Goal: Task Accomplishment & Management: Complete application form

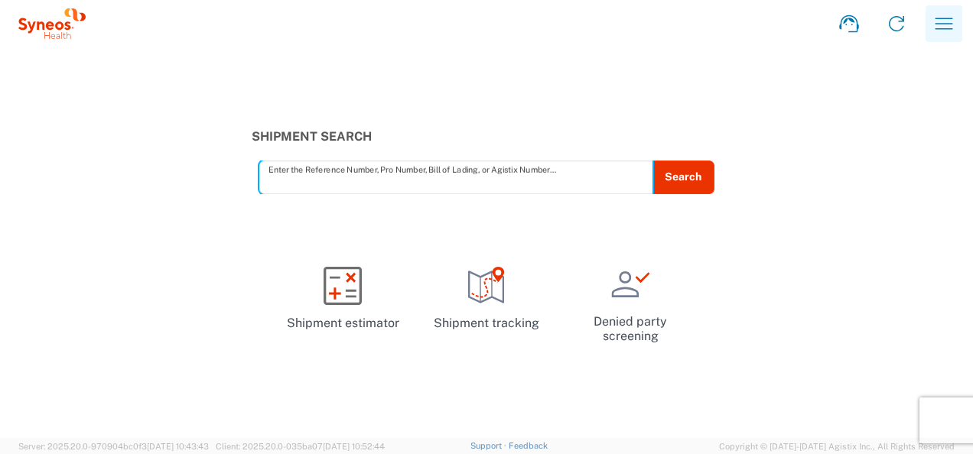
click at [946, 24] on icon "button" at bounding box center [944, 23] width 18 height 11
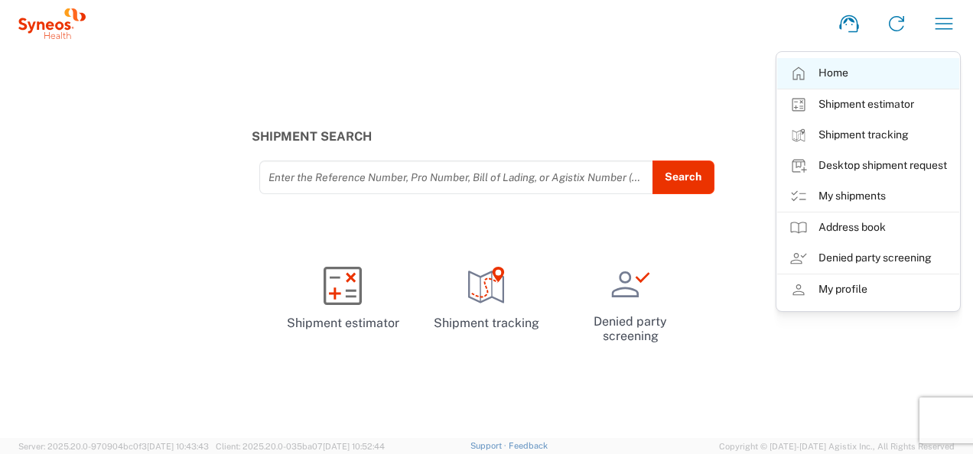
click at [846, 69] on link "Home" at bounding box center [868, 73] width 182 height 31
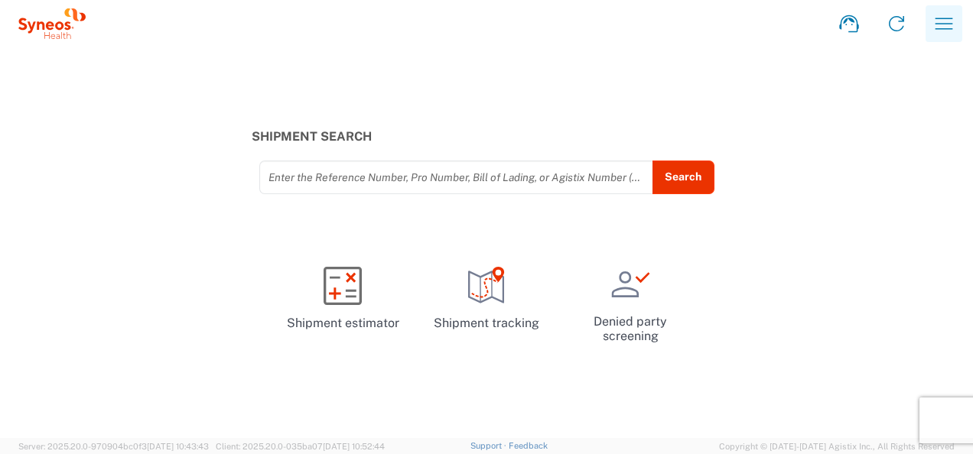
click at [939, 18] on icon "button" at bounding box center [944, 23] width 18 height 11
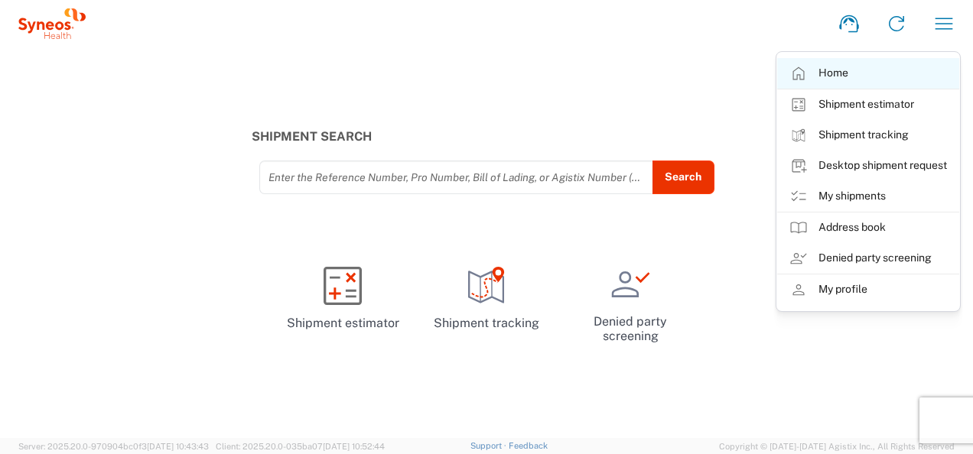
click at [832, 73] on link "Home" at bounding box center [868, 73] width 182 height 31
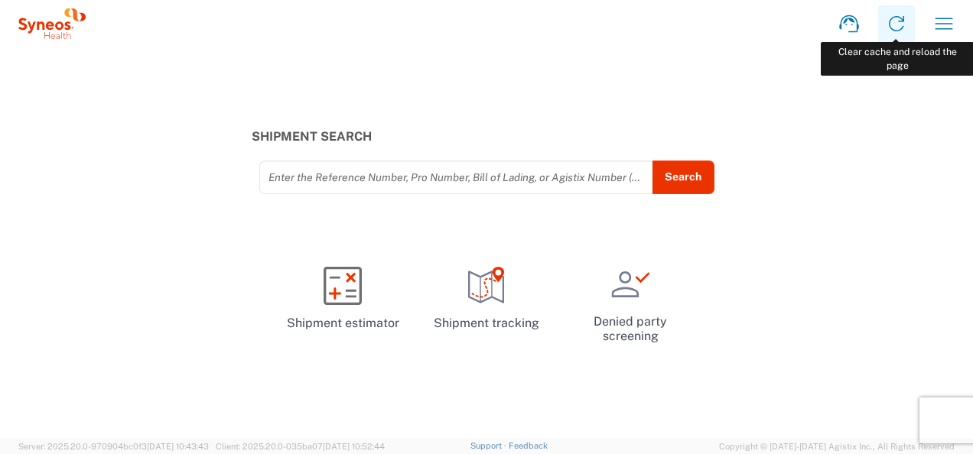
click at [896, 24] on icon at bounding box center [896, 23] width 24 height 24
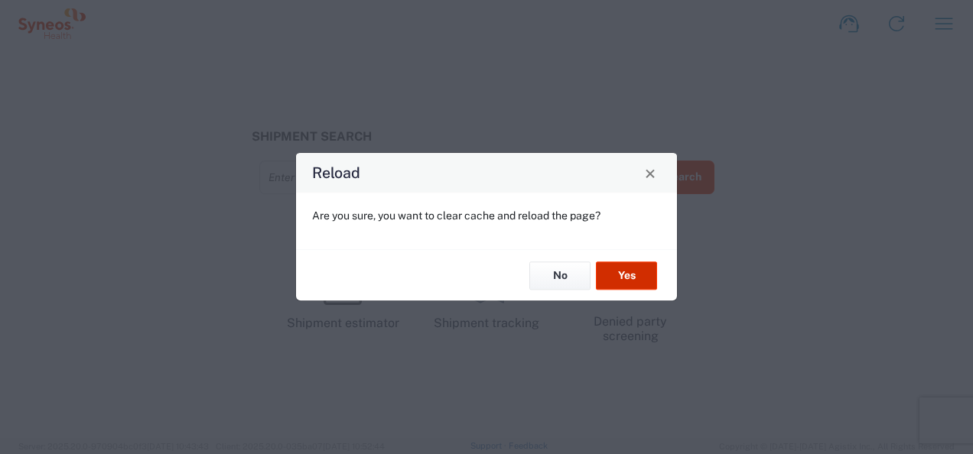
click at [616, 263] on button "Yes" at bounding box center [626, 275] width 61 height 28
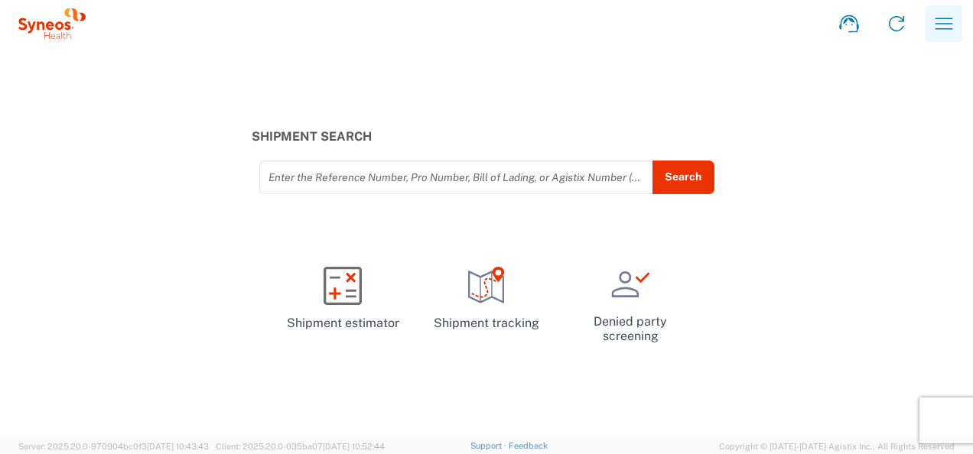
click at [947, 22] on icon "button" at bounding box center [943, 23] width 24 height 24
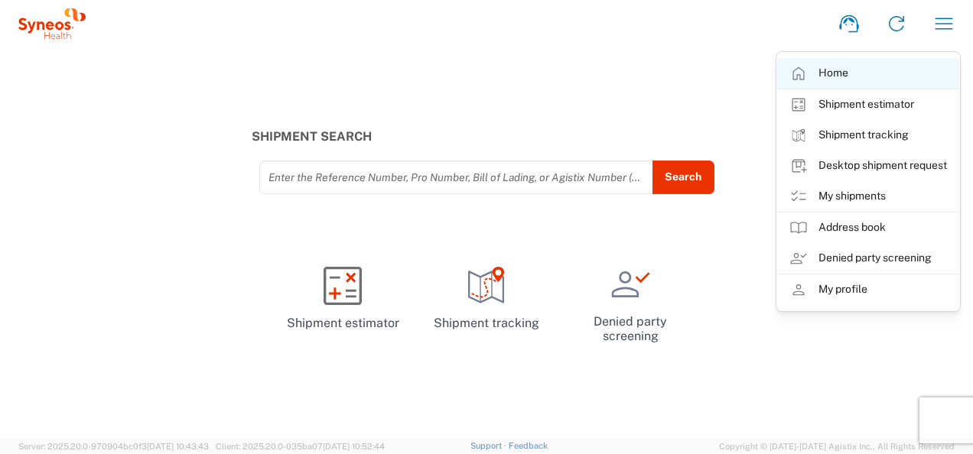
click at [836, 73] on link "Home" at bounding box center [868, 73] width 182 height 31
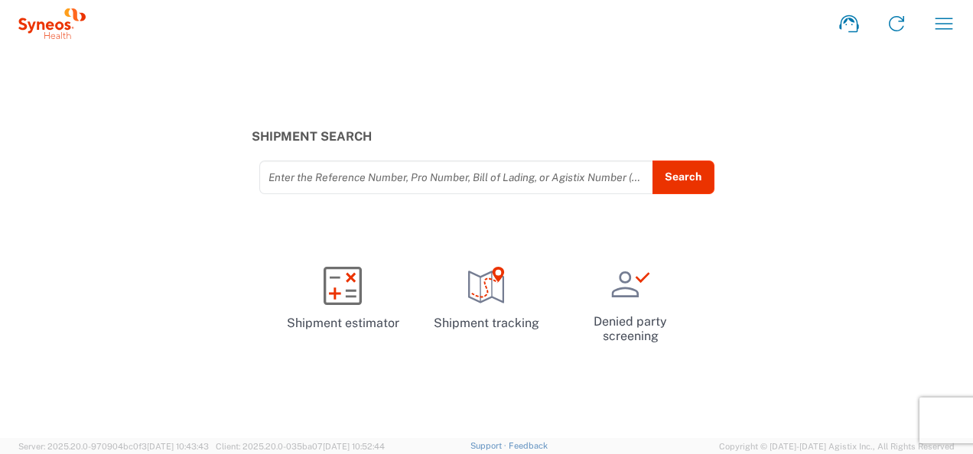
click at [52, 32] on icon at bounding box center [51, 23] width 67 height 31
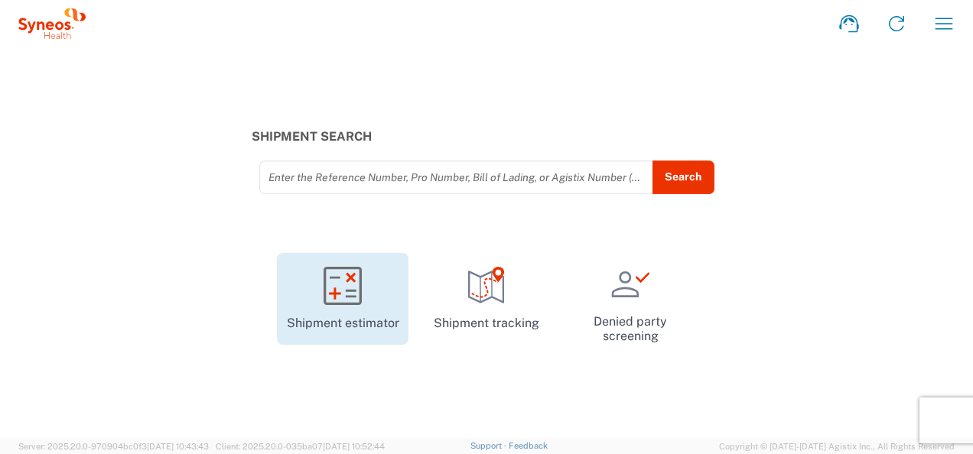
click at [352, 294] on icon at bounding box center [342, 286] width 38 height 38
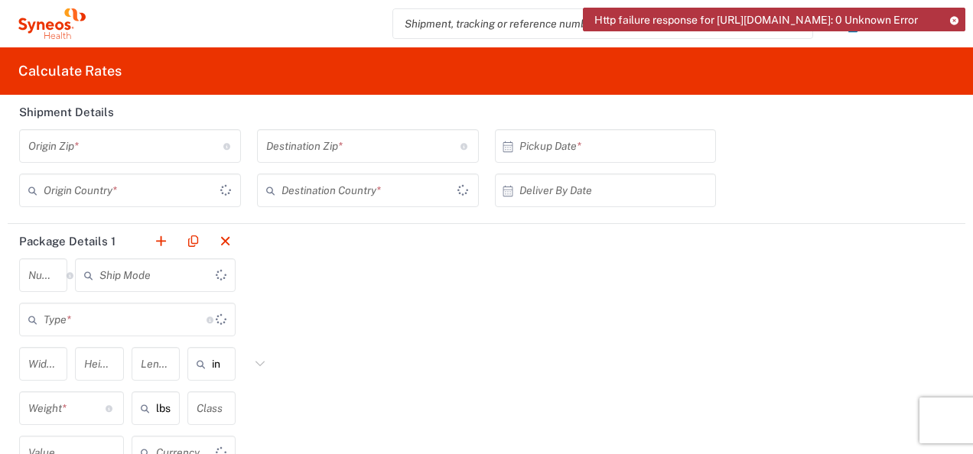
type input "US Dollar"
type input "[GEOGRAPHIC_DATA]"
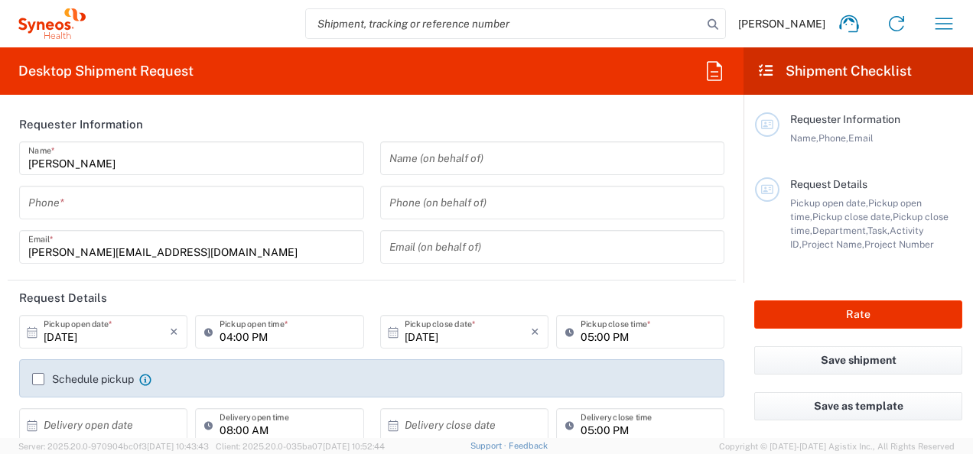
type input "4010"
type input "[GEOGRAPHIC_DATA]"
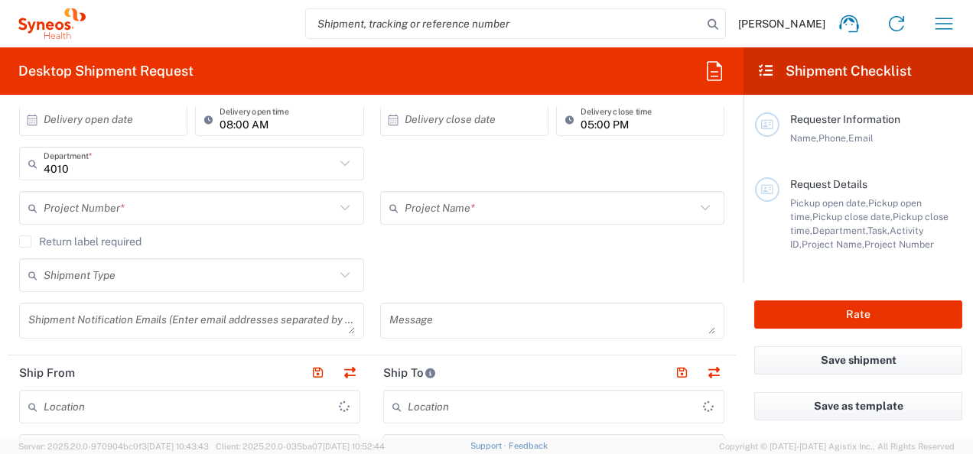
type input "Syneos Health India Private Limited"
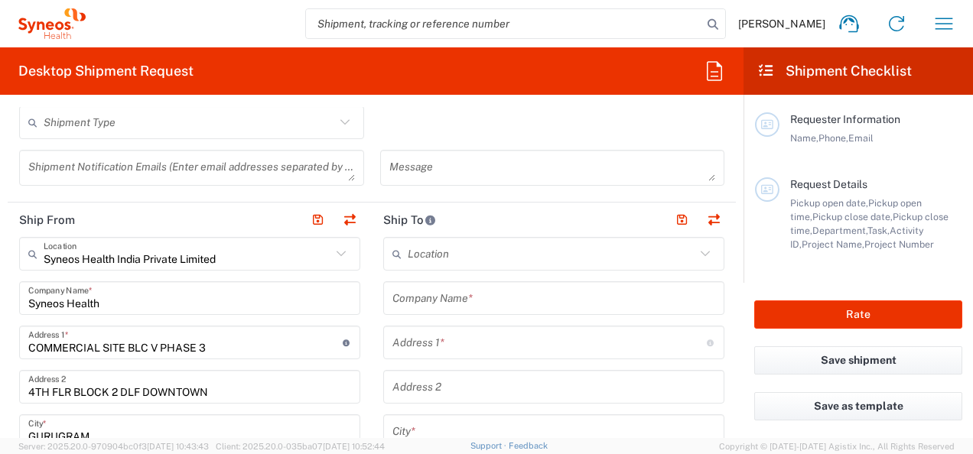
click at [466, 303] on input "text" at bounding box center [553, 298] width 323 height 27
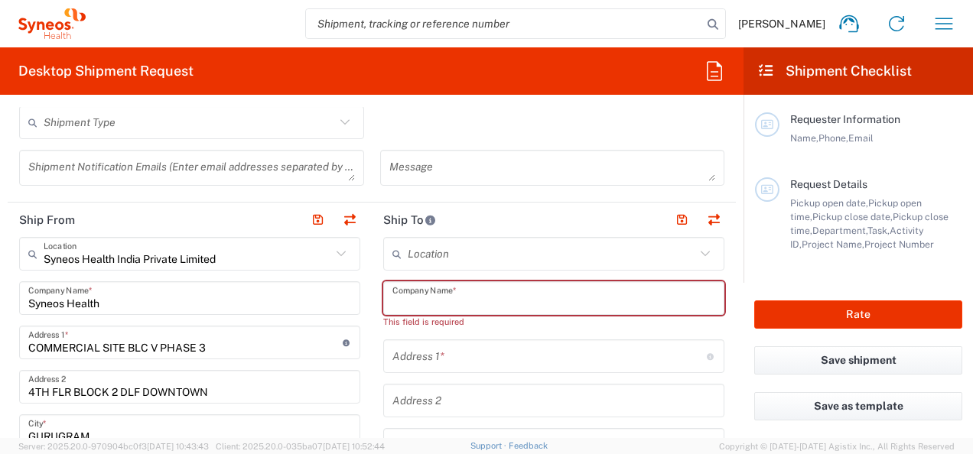
click at [543, 299] on input "text" at bounding box center [553, 298] width 323 height 27
paste input "Universitätsklinik [GEOGRAPHIC_DATA]"
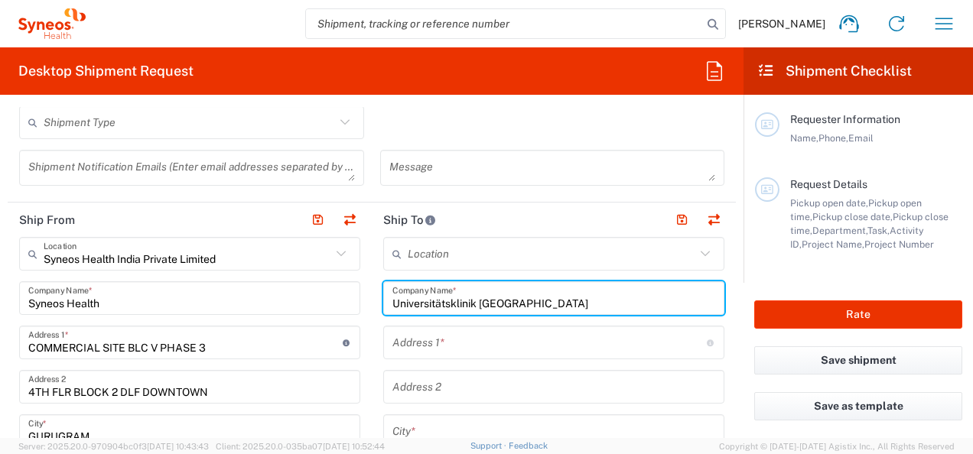
type input "Universitätsklinik [GEOGRAPHIC_DATA]"
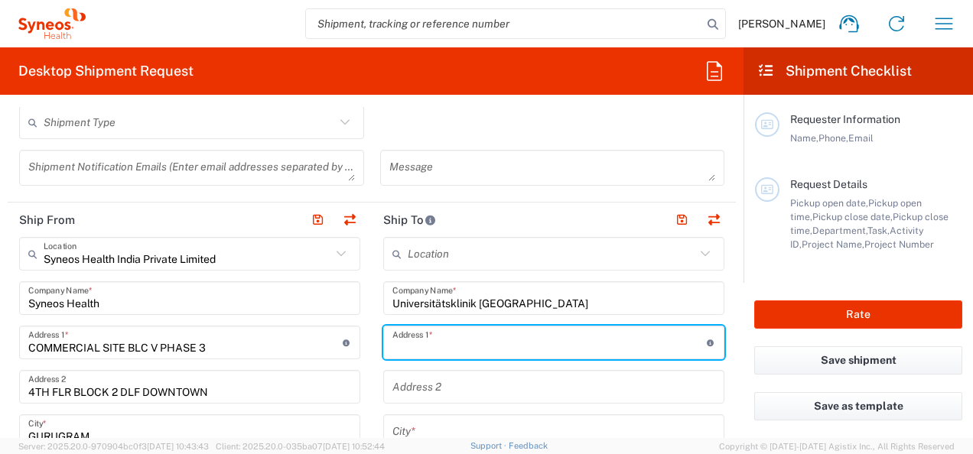
click at [461, 347] on input "text" at bounding box center [549, 343] width 314 height 27
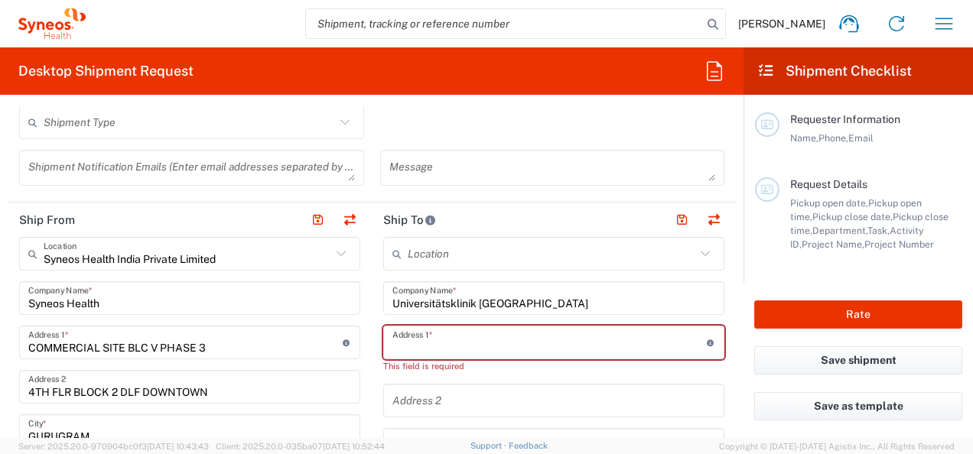
click at [474, 346] on input "text" at bounding box center [549, 343] width 314 height 27
paste input "[PERSON_NAME]- Str. 3"
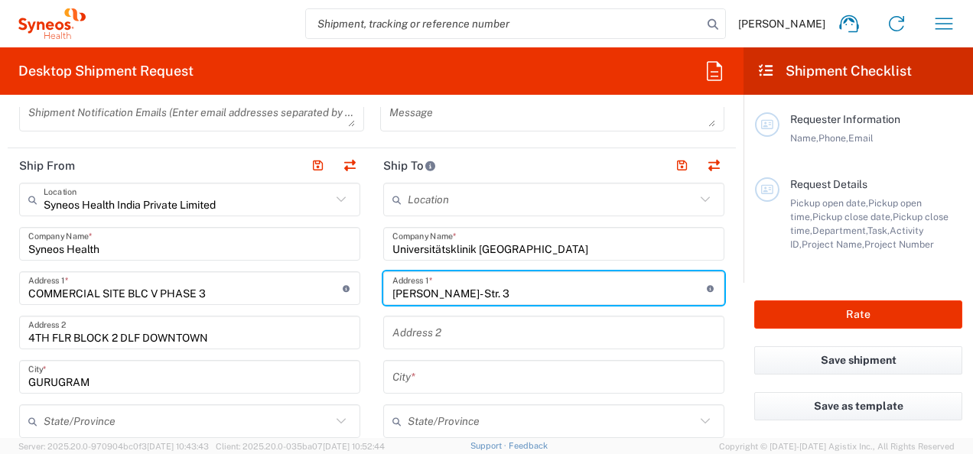
scroll to position [535, 0]
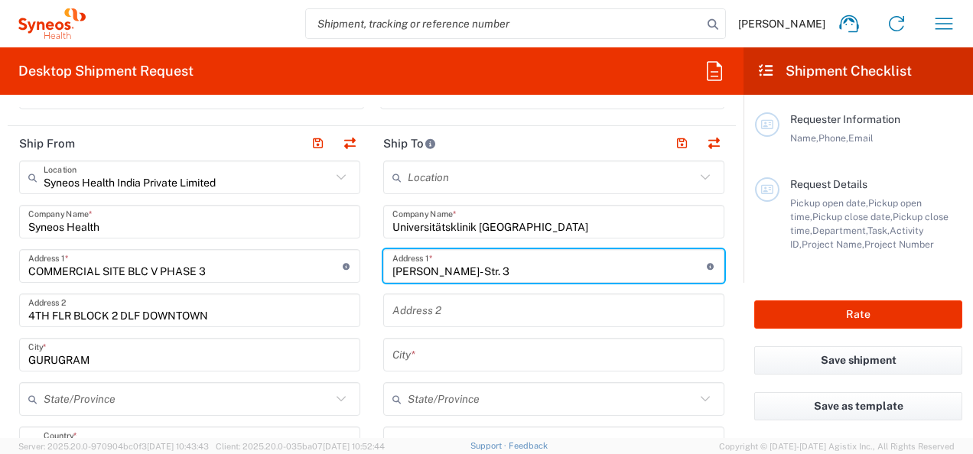
click at [508, 271] on input "[PERSON_NAME]- Str. 3" at bounding box center [549, 266] width 314 height 27
paste input "[GEOGRAPHIC_DATA]. Studienkoordination [GEOGRAPHIC_DATA] Studienzentrum"
type input "Hoppe-[STREET_ADDRESS]. Studienkoordination [GEOGRAPHIC_DATA] Studienzentrum"
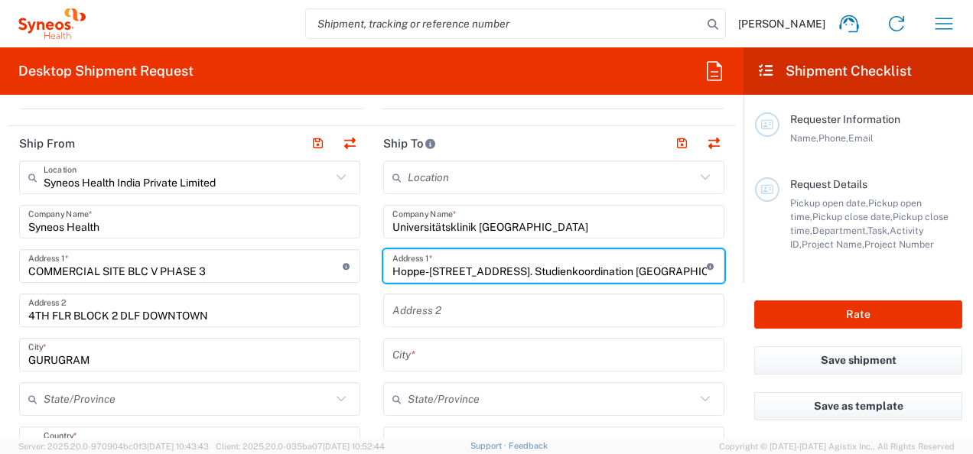
click at [489, 310] on input "text" at bounding box center [553, 310] width 323 height 27
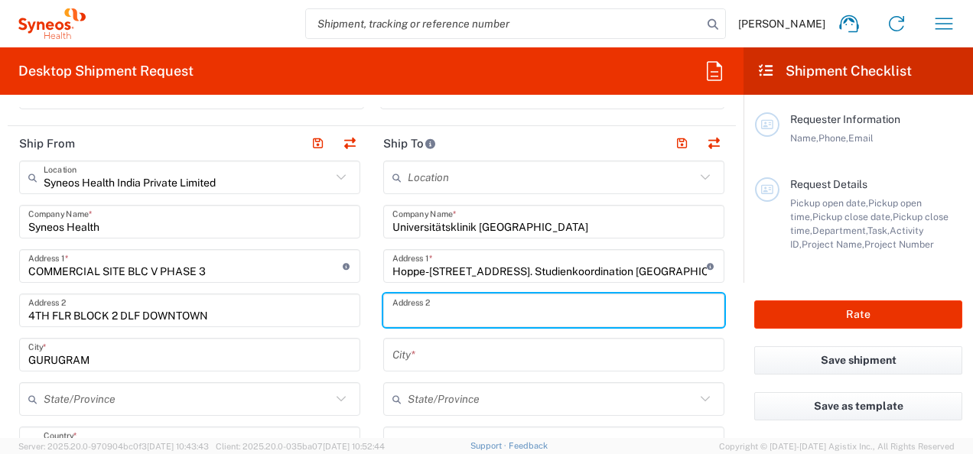
paste input "Neurologische Universitätsklinik. [GEOGRAPHIC_DATA], A04 Raum 131"
type input "Neurologische Universitätsklinik. [GEOGRAPHIC_DATA], A04 Raum 131"
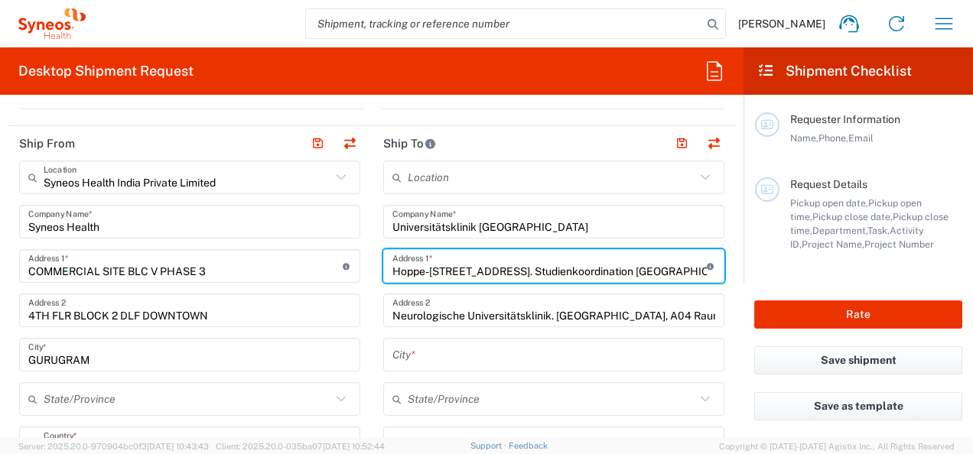
click at [514, 269] on input "Hoppe-[STREET_ADDRESS]. Studienkoordination [GEOGRAPHIC_DATA] Studienzentrum" at bounding box center [549, 266] width 314 height 27
click at [653, 274] on input "Hoppe-[STREET_ADDRESS]. Studienkoordination [GEOGRAPHIC_DATA] Studienzentrum" at bounding box center [549, 266] width 314 height 27
click at [477, 364] on input "text" at bounding box center [553, 355] width 323 height 27
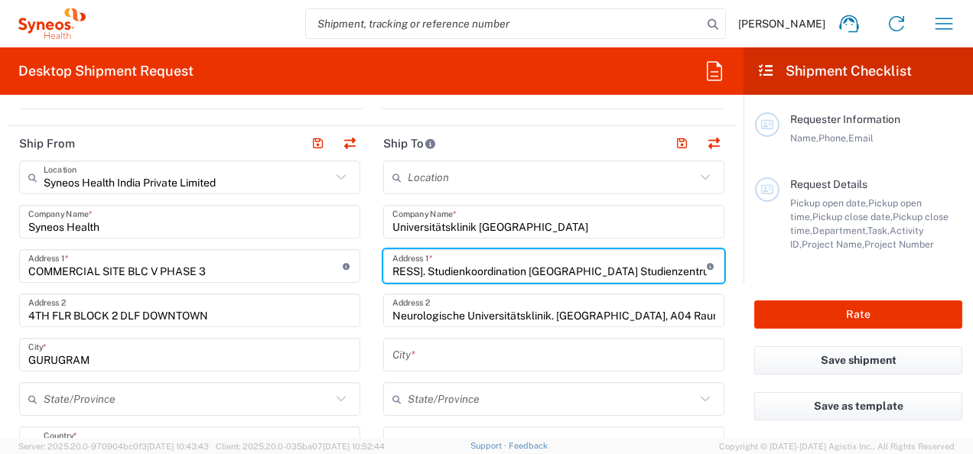
click at [462, 355] on input "text" at bounding box center [553, 355] width 323 height 27
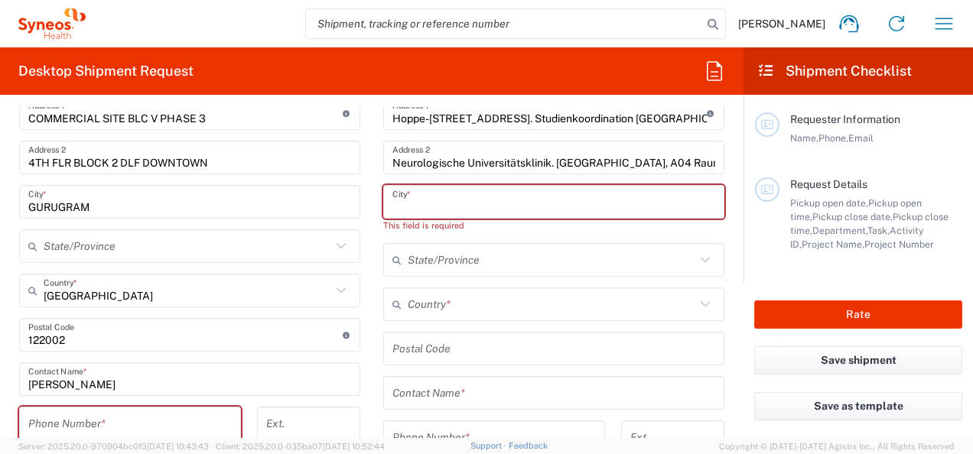
scroll to position [765, 0]
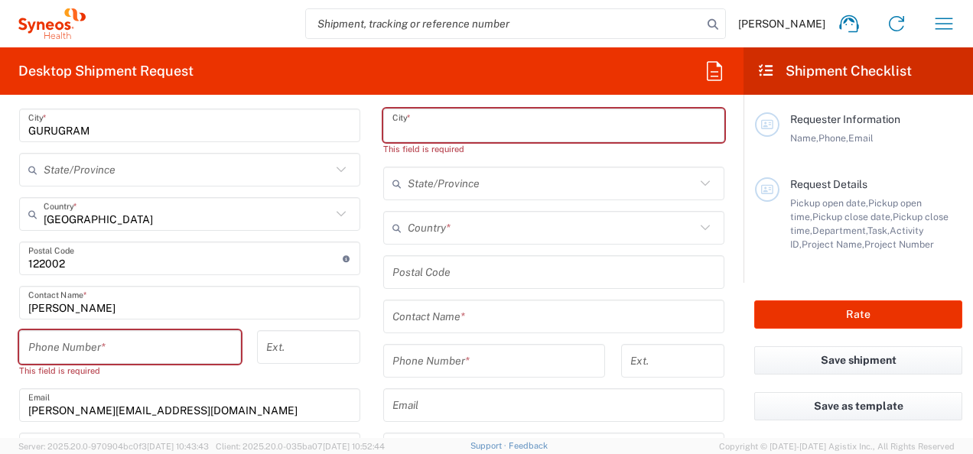
click at [462, 307] on input "text" at bounding box center [553, 317] width 323 height 27
paste input "[PERSON_NAME]"
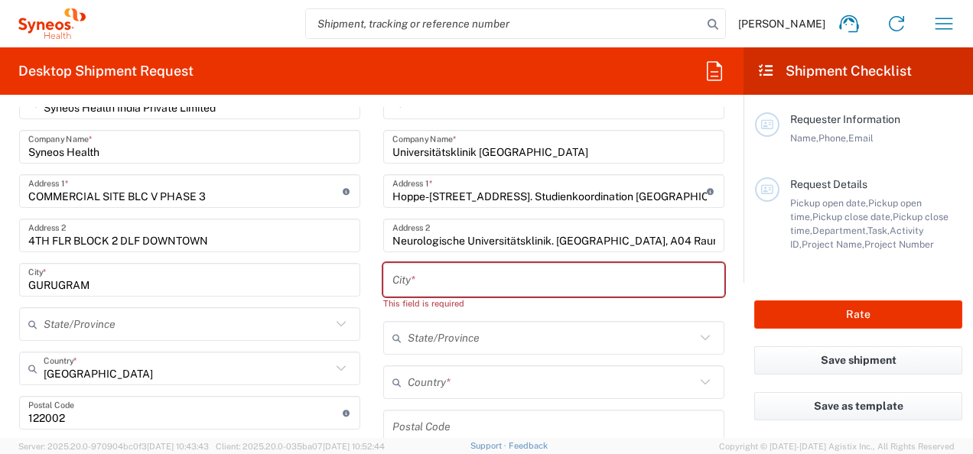
scroll to position [612, 0]
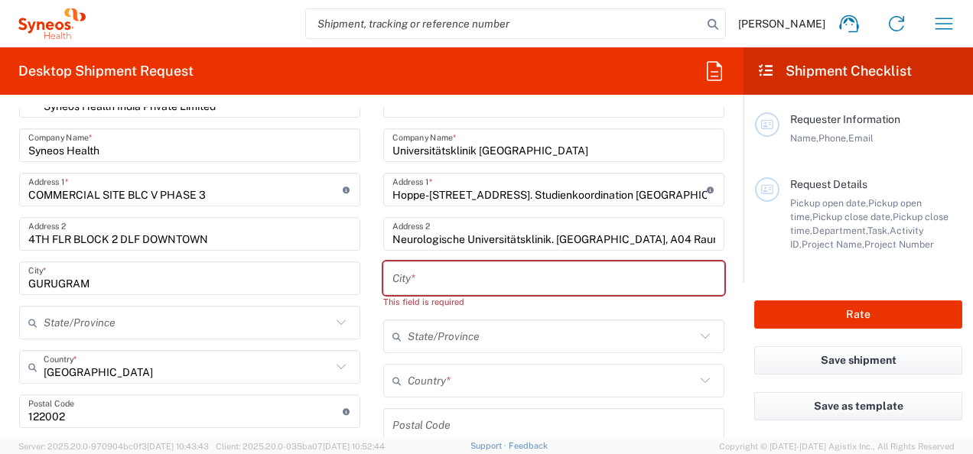
type input "[PERSON_NAME]"
